Goal: Check status

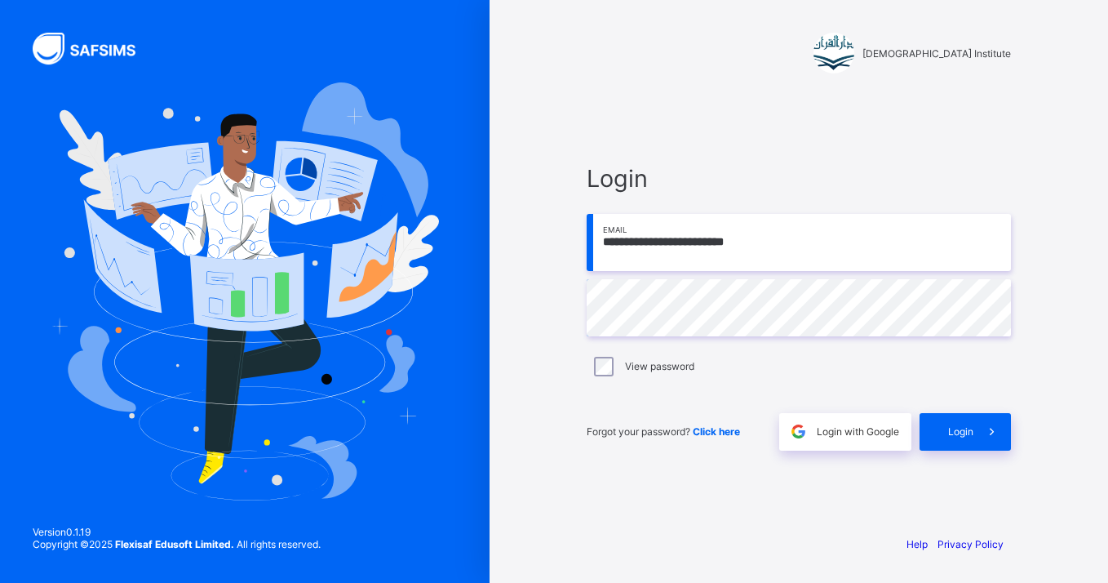
click at [594, 81] on div "**********" at bounding box center [799, 291] width 490 height 583
click at [956, 443] on div "Login" at bounding box center [965, 432] width 91 height 38
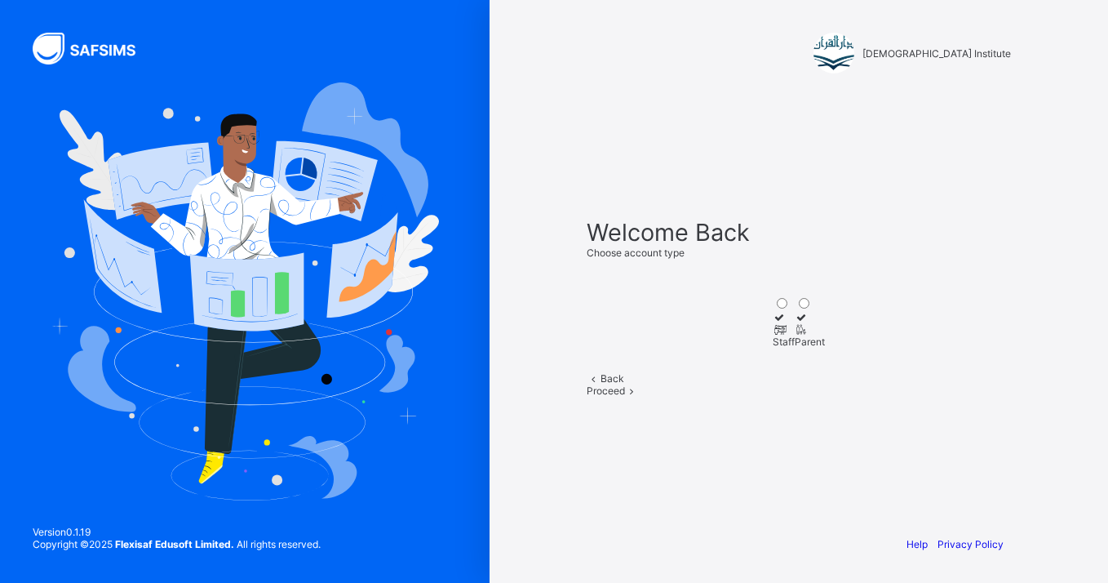
click at [825, 335] on div "Parent" at bounding box center [810, 341] width 30 height 12
click at [840, 397] on div "Proceed" at bounding box center [799, 390] width 424 height 12
